Goal: Task Accomplishment & Management: Use online tool/utility

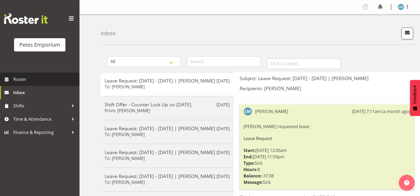
click at [45, 80] on span "Roster" at bounding box center [45, 79] width 64 height 8
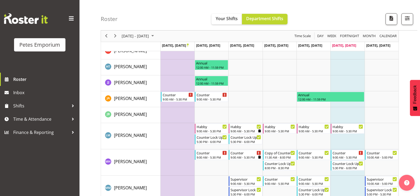
scroll to position [185, 0]
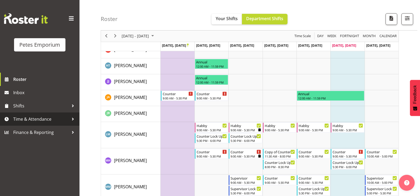
click at [55, 118] on span "Time & Attendance" at bounding box center [41, 119] width 56 height 8
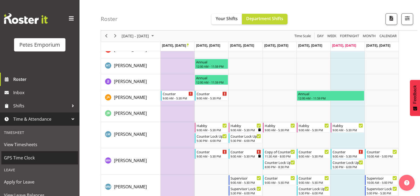
click at [56, 159] on span "GPS Time Clock" at bounding box center [40, 158] width 72 height 8
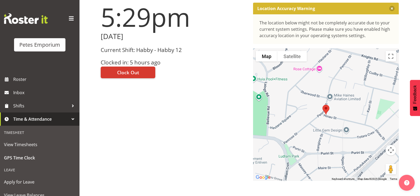
scroll to position [63, 0]
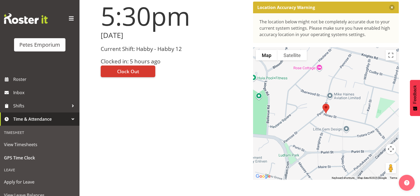
click at [145, 95] on div "5:30pm Saturday, 27th September 2025 Current Shift: Habby - Habby 12 Clocked in…" at bounding box center [173, 90] width 152 height 184
click at [140, 68] on button "Clock Out" at bounding box center [128, 71] width 55 height 12
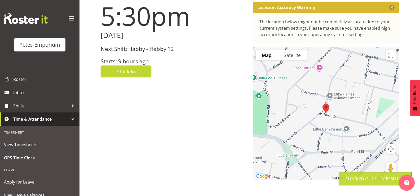
scroll to position [0, 0]
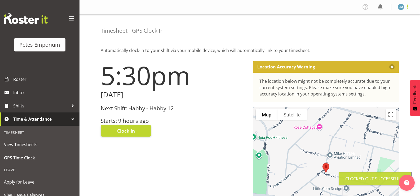
click at [407, 8] on span at bounding box center [407, 6] width 6 height 6
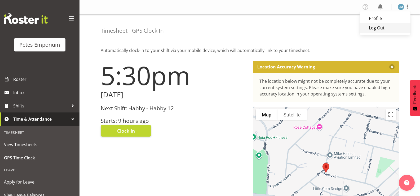
click at [379, 30] on link "Log Out" at bounding box center [384, 28] width 51 height 10
